Goal: Navigation & Orientation: Find specific page/section

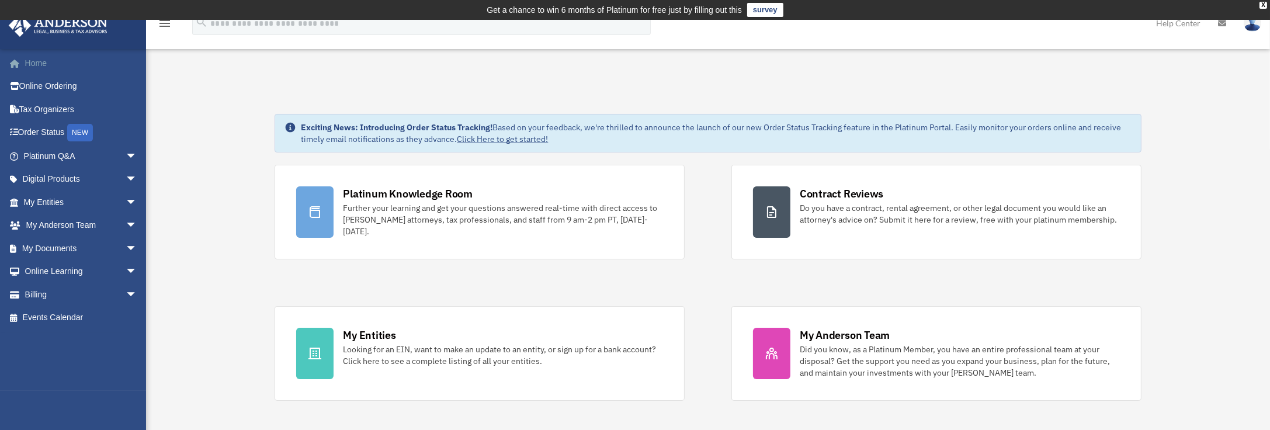
click at [40, 60] on link "Home" at bounding box center [81, 62] width 147 height 23
click at [51, 247] on link "My Documents arrow_drop_down" at bounding box center [81, 248] width 147 height 23
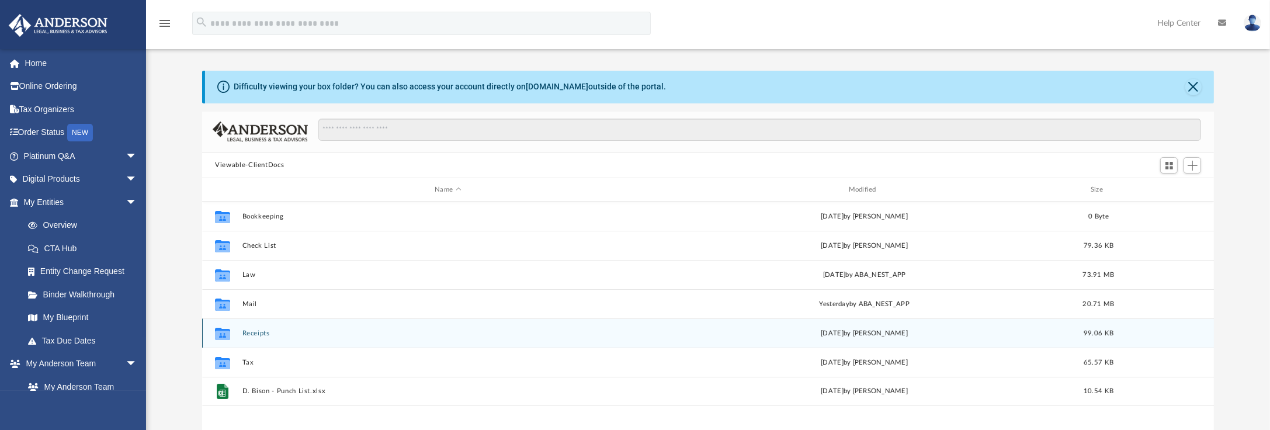
scroll to position [117, 0]
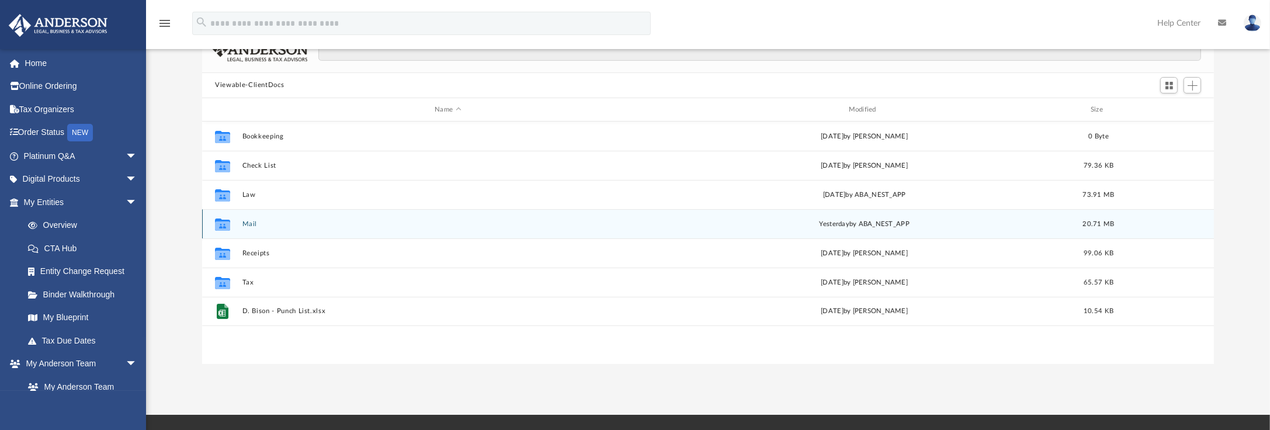
click at [245, 222] on button "Mail" at bounding box center [447, 224] width 411 height 8
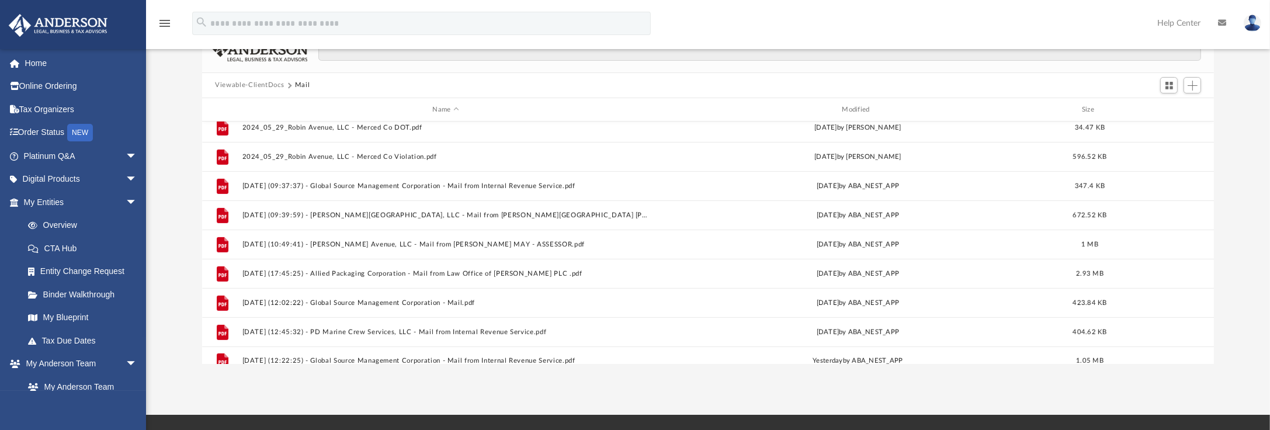
scroll to position [868, 0]
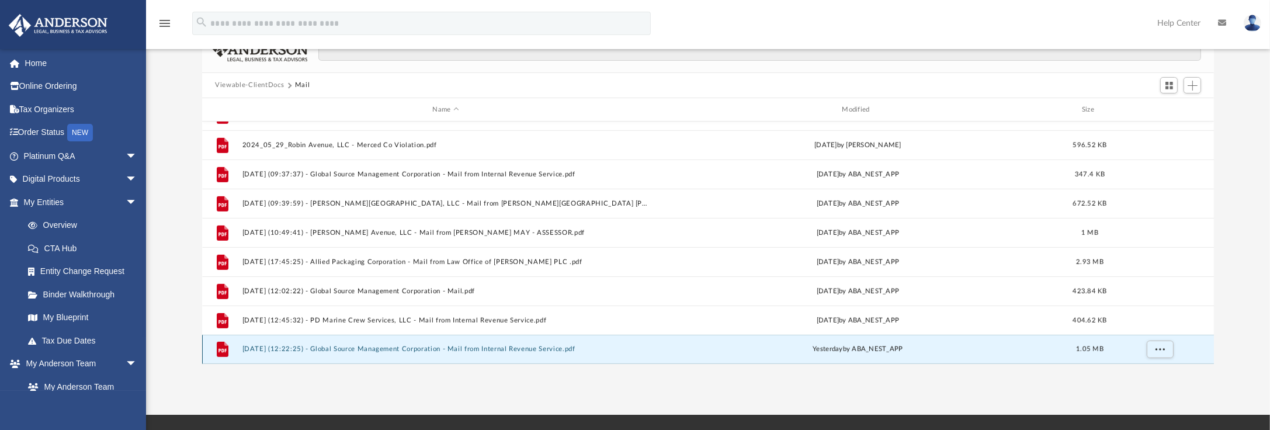
click at [396, 347] on button "[DATE] (12:22:25) - Global Source Management Corporation - Mail from Internal R…" at bounding box center [445, 350] width 407 height 8
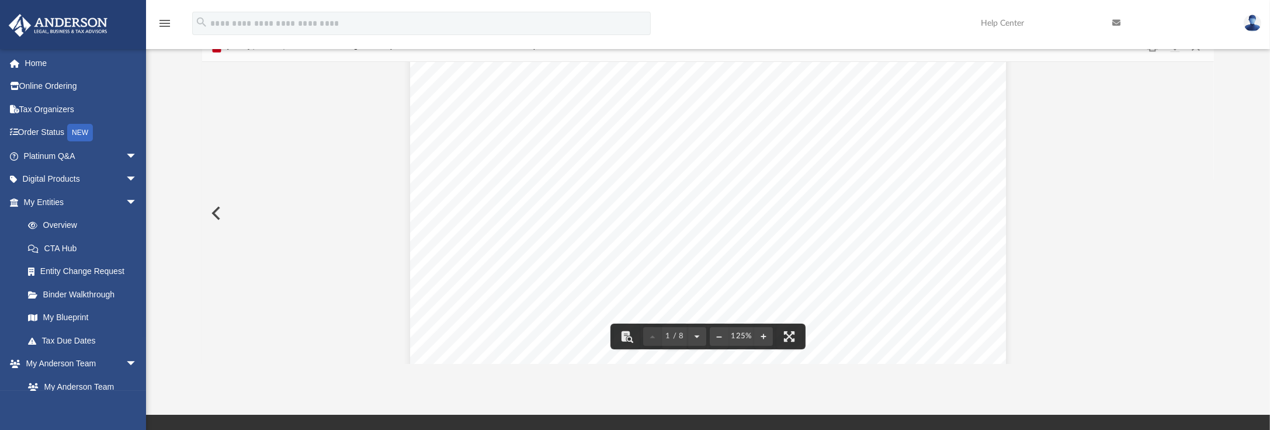
scroll to position [136, 0]
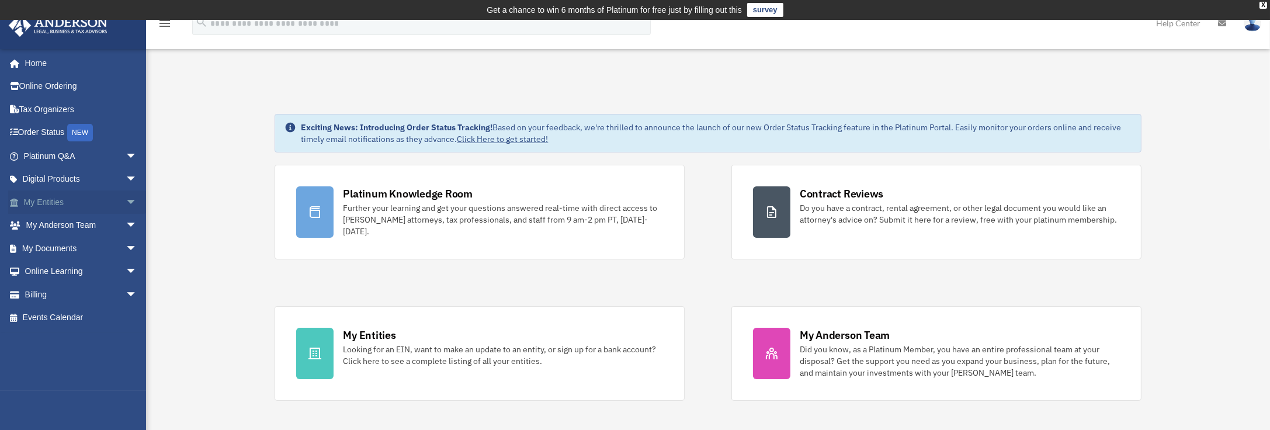
click at [54, 202] on link "My Entities arrow_drop_down" at bounding box center [81, 201] width 147 height 23
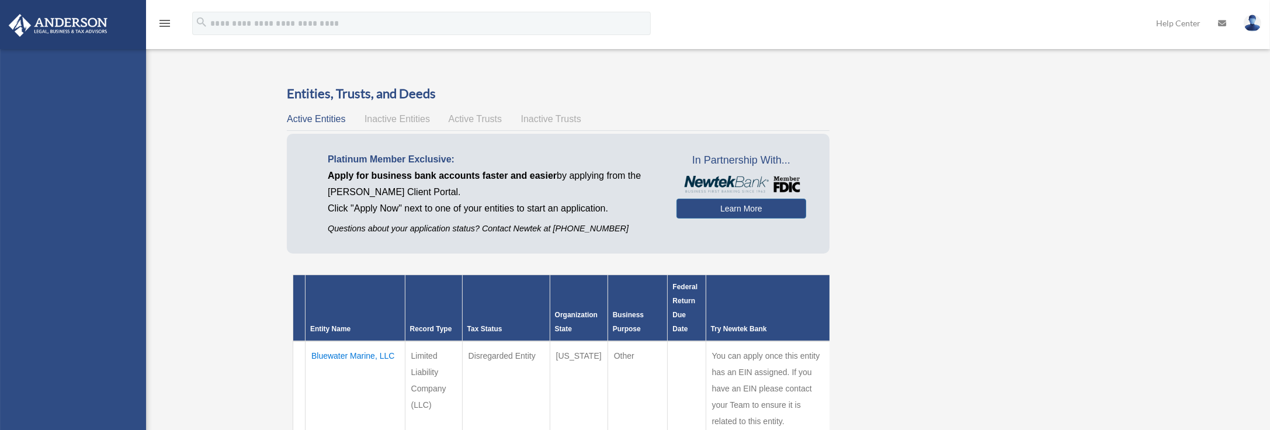
click at [44, 61] on div "[PERSON_NAME][EMAIL_ADDRESS][DOMAIN_NAME] Sign Out [PERSON_NAME][EMAIL_ADDRESS]…" at bounding box center [73, 263] width 146 height 430
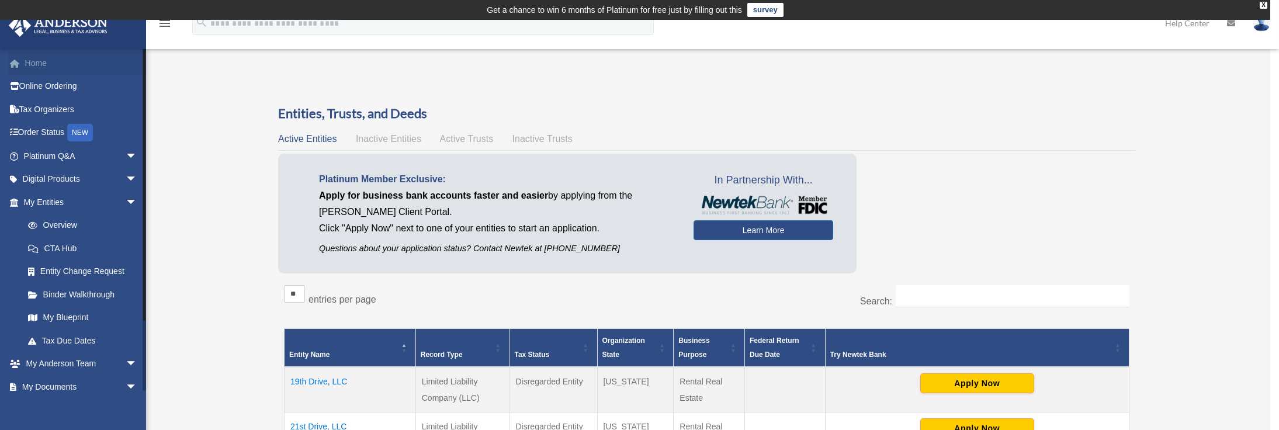
click at [43, 63] on div "x" at bounding box center [639, 215] width 1279 height 430
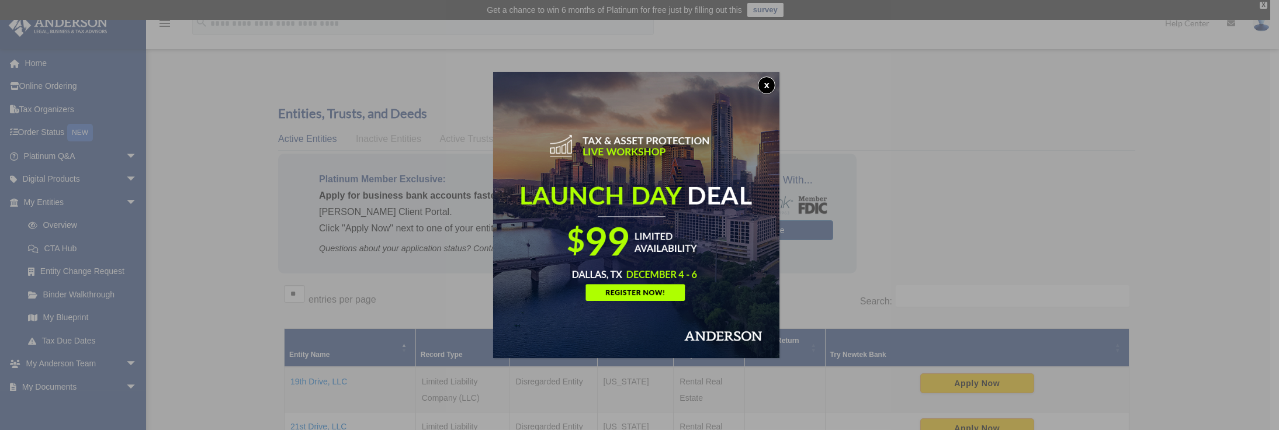
click at [774, 83] on button "x" at bounding box center [767, 86] width 18 height 18
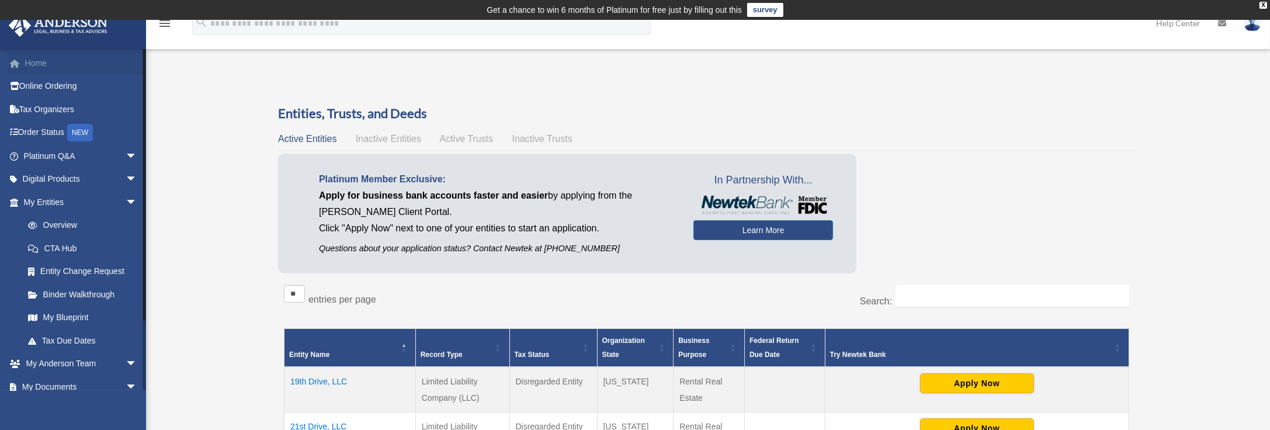
click at [38, 61] on link "Home" at bounding box center [81, 62] width 147 height 23
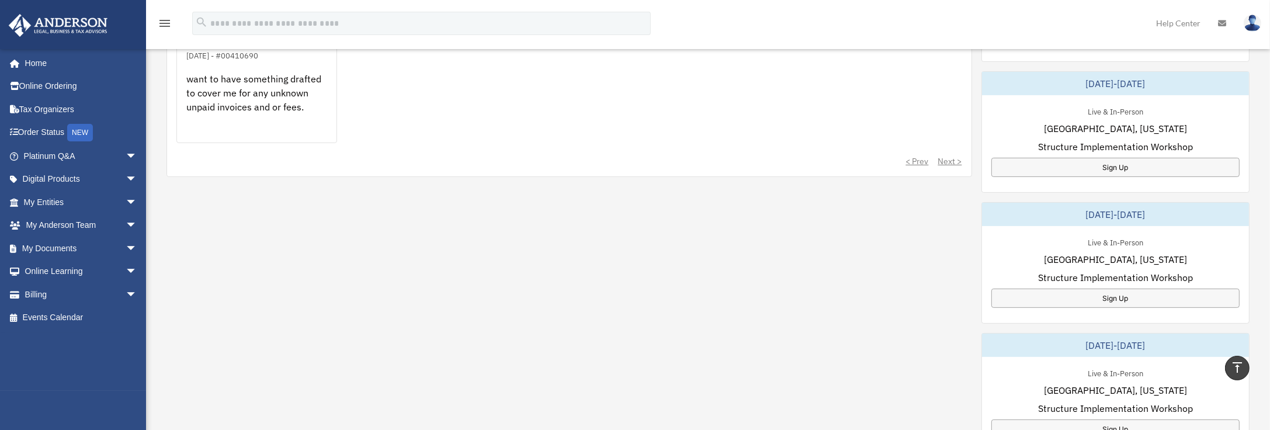
scroll to position [526, 0]
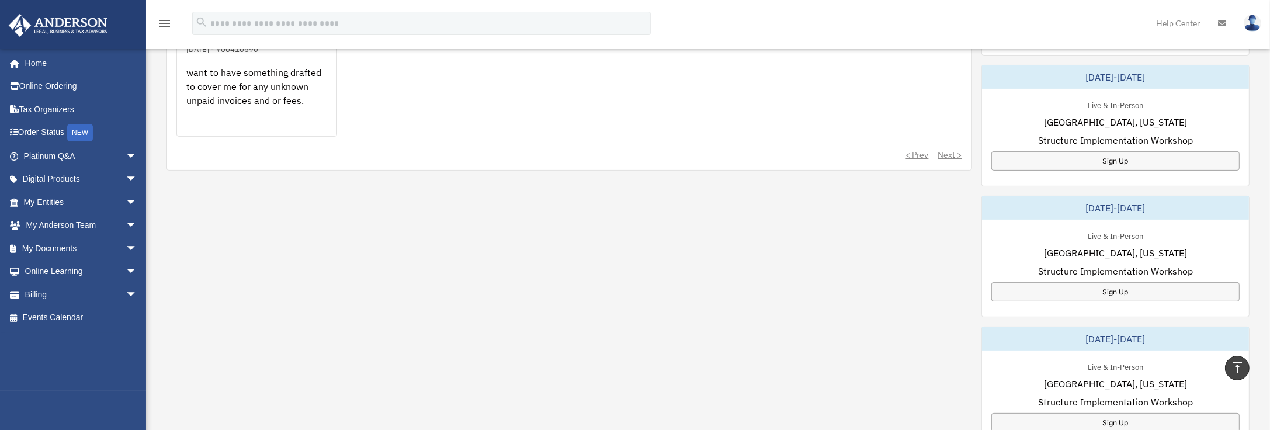
click at [1255, 18] on img at bounding box center [1253, 23] width 18 height 17
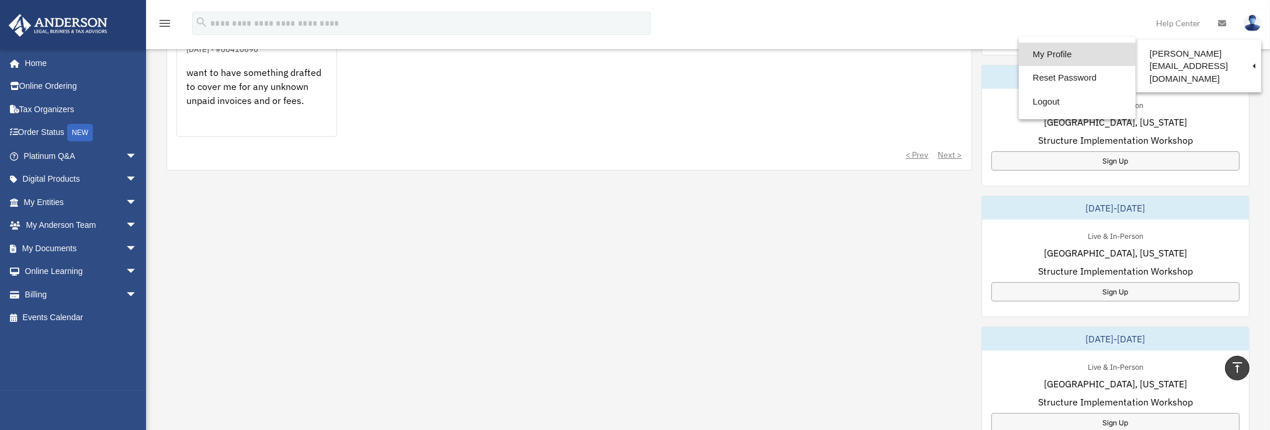
click at [1050, 50] on link "My Profile" at bounding box center [1077, 55] width 117 height 24
